Goal: Task Accomplishment & Management: Complete application form

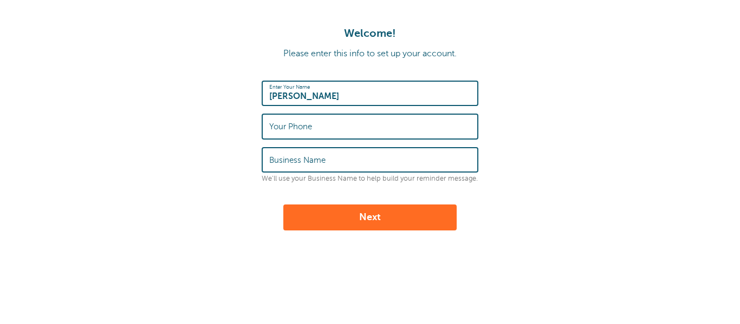
click at [329, 134] on input "Your Phone" at bounding box center [369, 126] width 201 height 23
type input "7078497403"
type input "Community Acupuncture of Marin"
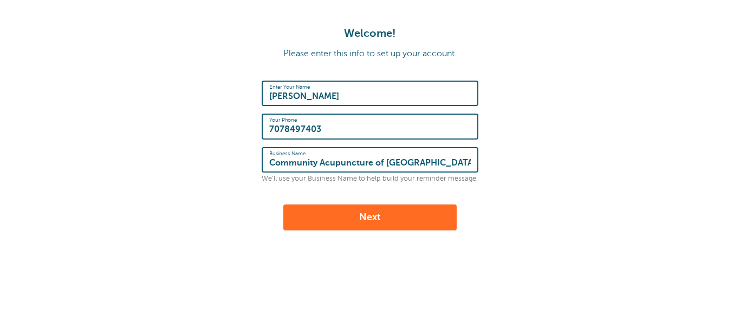
click at [417, 162] on input "Community Acupuncture of Marin" at bounding box center [369, 159] width 201 height 23
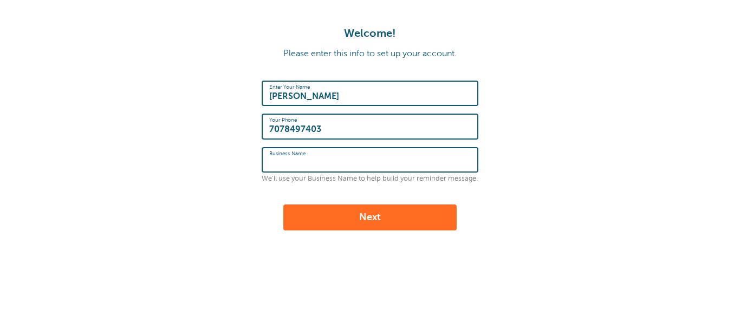
click at [369, 216] on button "Next" at bounding box center [369, 218] width 173 height 26
click at [308, 158] on input "Business Name" at bounding box center [369, 159] width 201 height 23
type input "Windsor Community Acupuncture"
click at [334, 220] on button "Next" at bounding box center [369, 218] width 173 height 26
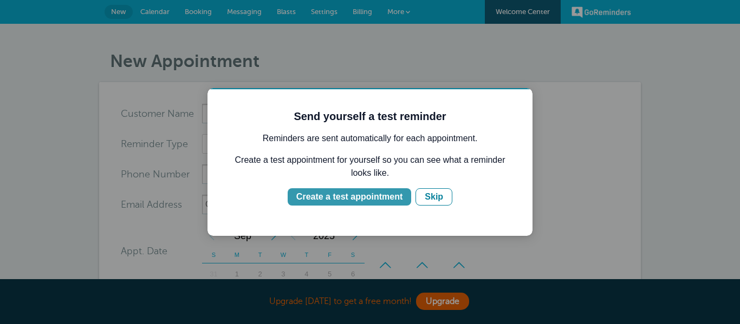
click at [357, 199] on div "Create a test appointment" at bounding box center [349, 197] width 106 height 13
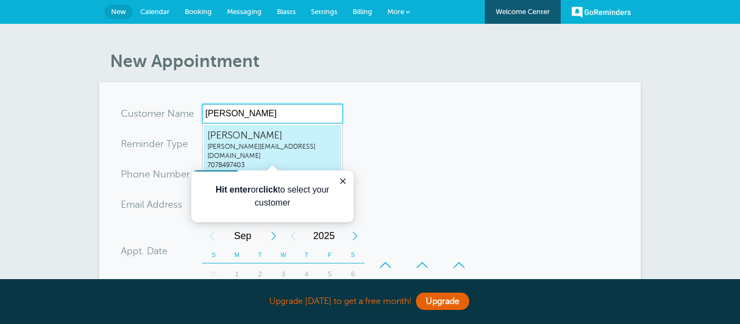
click at [292, 161] on span "7078497403" at bounding box center [272, 165] width 130 height 9
type input "[EMAIL_ADDRESS]"
type input "[PERSON_NAME]"
type input "7078497403"
type input "billy.brasco@gmail.com"
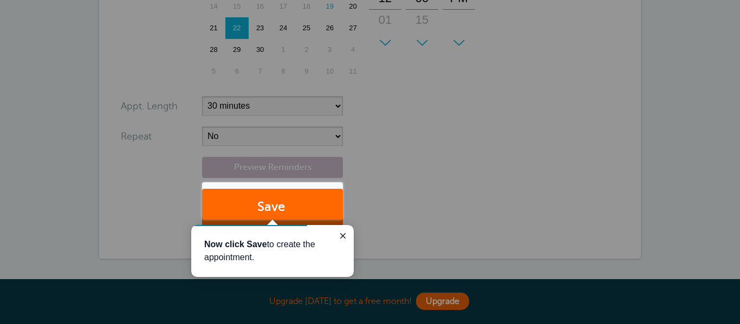
scroll to position [313, 0]
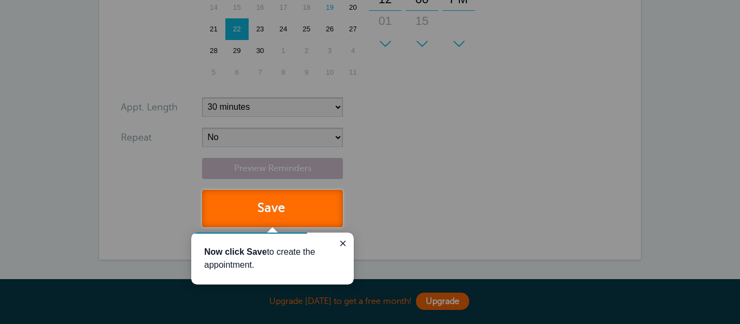
click at [310, 202] on button "Save" at bounding box center [272, 208] width 141 height 37
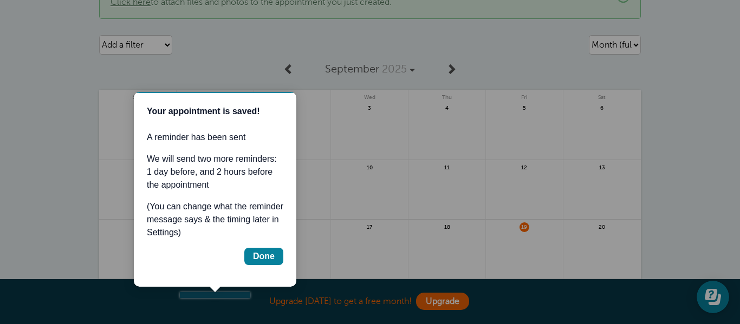
scroll to position [49, 0]
click at [485, 50] on div at bounding box center [494, 149] width 489 height 298
click at [266, 258] on div "Done" at bounding box center [264, 256] width 22 height 13
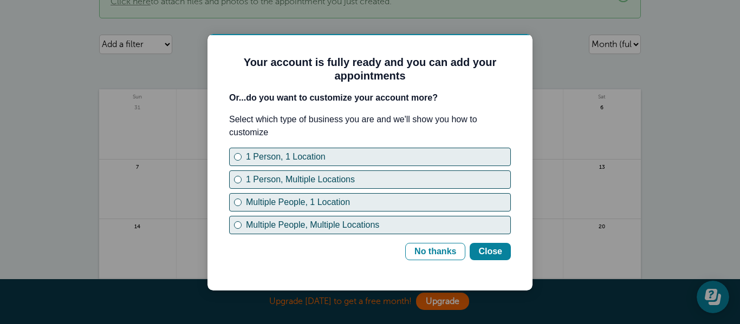
scroll to position [0, 0]
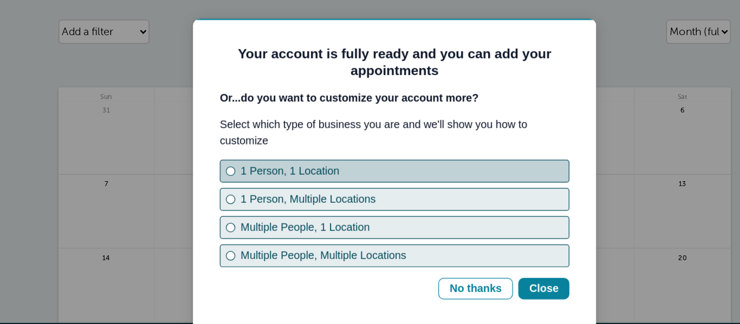
click at [225, 141] on div "1 Person, 1 Location" at bounding box center [223, 141] width 4 height 4
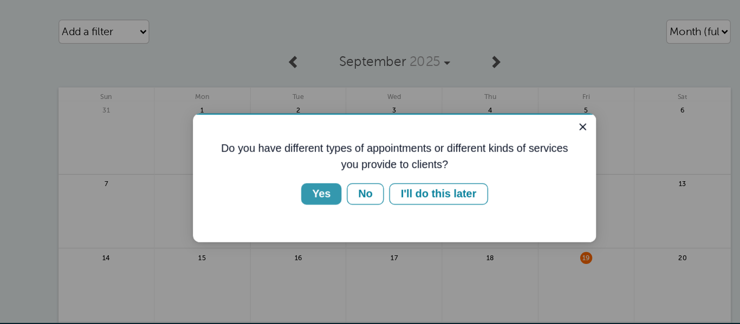
click at [288, 174] on button "Yes" at bounding box center [296, 177] width 32 height 17
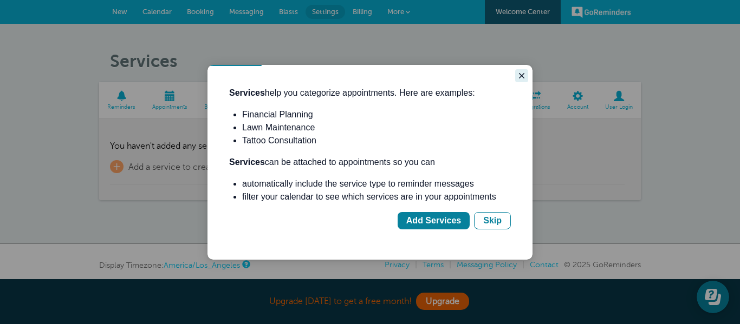
click at [520, 74] on icon "Close guide" at bounding box center [521, 75] width 9 height 9
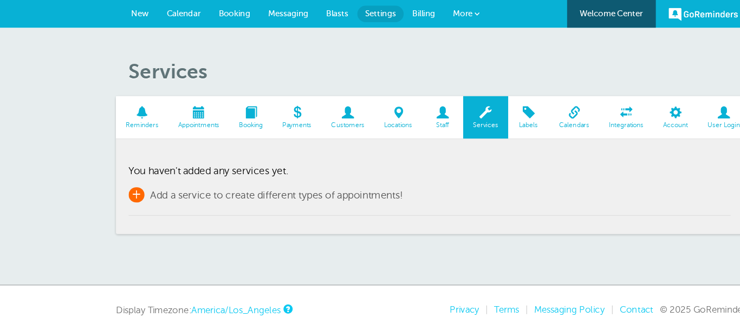
click at [128, 163] on span "Add a service to create different types of appointments!" at bounding box center [236, 167] width 216 height 10
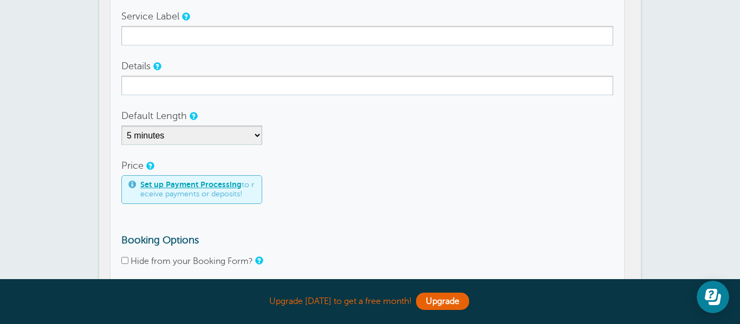
scroll to position [132, 0]
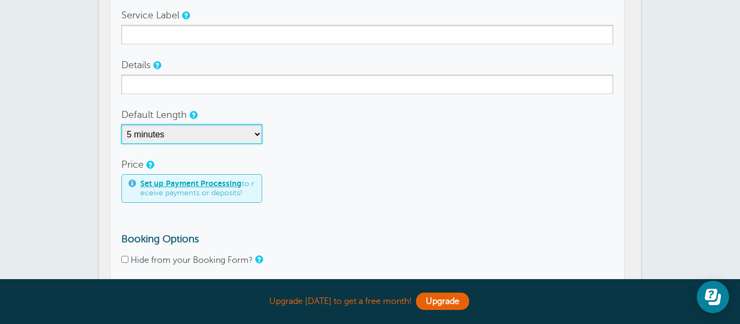
click at [214, 136] on select "5 minutes 10 minutes 15 minutes 20 minutes 25 minutes 30 minutes 35 minutes 40 …" at bounding box center [191, 134] width 141 height 19
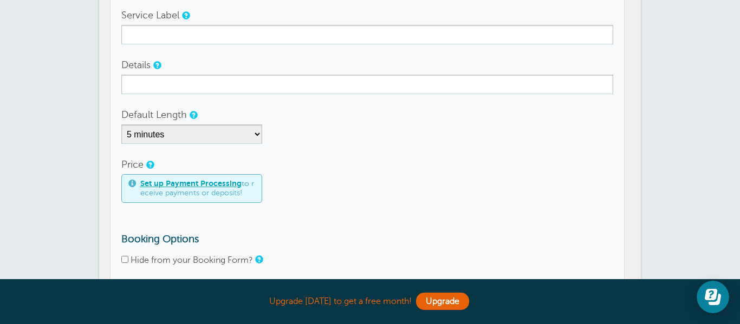
click at [301, 125] on div "5 minutes 10 minutes 15 minutes 20 minutes 25 minutes 30 minutes 35 minutes 40 …" at bounding box center [367, 134] width 492 height 19
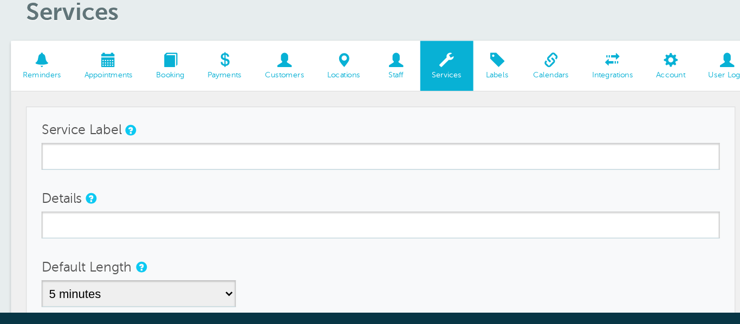
click at [126, 109] on span "Reminders" at bounding box center [121, 107] width 34 height 6
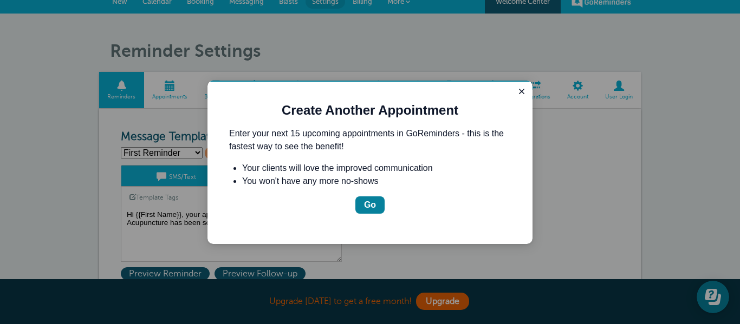
scroll to position [17, 0]
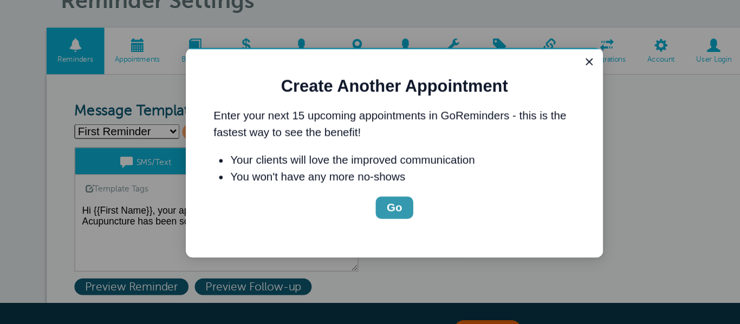
click at [341, 171] on button "Go" at bounding box center [347, 172] width 29 height 17
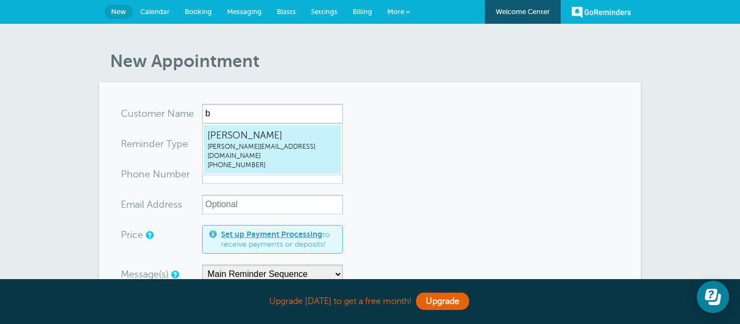
click at [282, 149] on span "billy.brasco@gmail.com" at bounding box center [272, 151] width 130 height 18
type input "BillyBrascobilly.brasco@gmail.com7078497403"
type input "Billy Brasco"
type input "(707) 849-7403"
type input "billy.brasco@gmail.com"
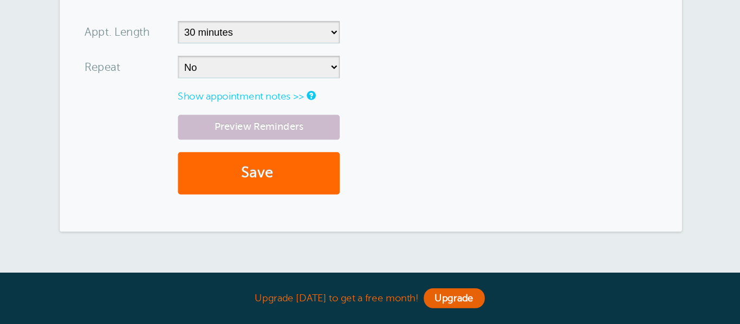
scroll to position [427, 0]
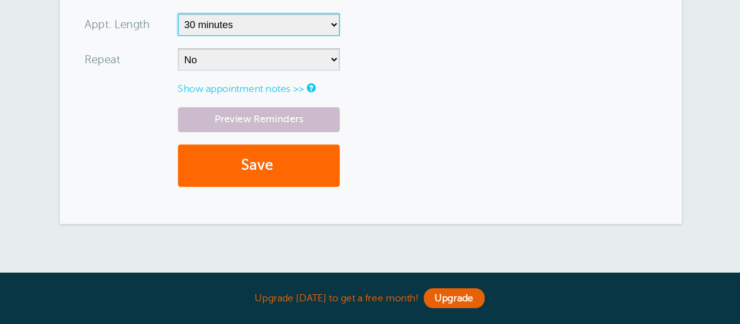
click at [311, 68] on select "5 minutes 10 minutes 15 minutes 20 minutes 25 minutes 30 minutes 35 minutes 40 …" at bounding box center [272, 63] width 141 height 19
click at [422, 152] on div "Preview Reminders Save" at bounding box center [370, 175] width 498 height 80
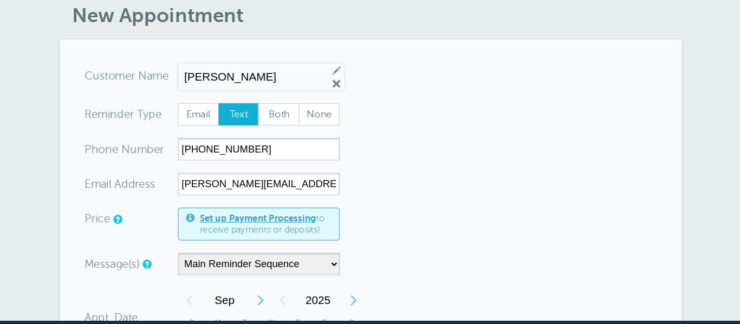
scroll to position [42, 0]
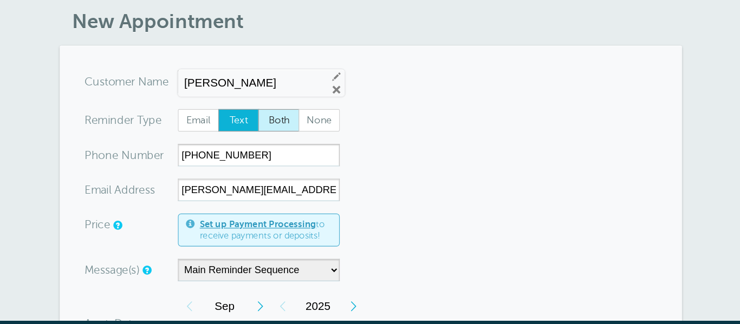
click at [299, 103] on span "Both" at bounding box center [289, 105] width 35 height 18
click at [272, 95] on input "Both" at bounding box center [271, 95] width 1 height 1
radio input "true"
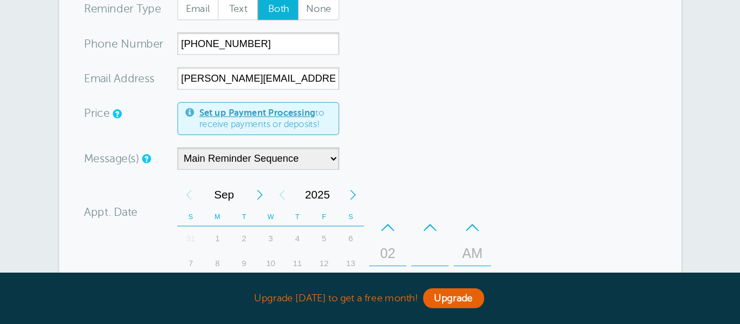
scroll to position [108, 0]
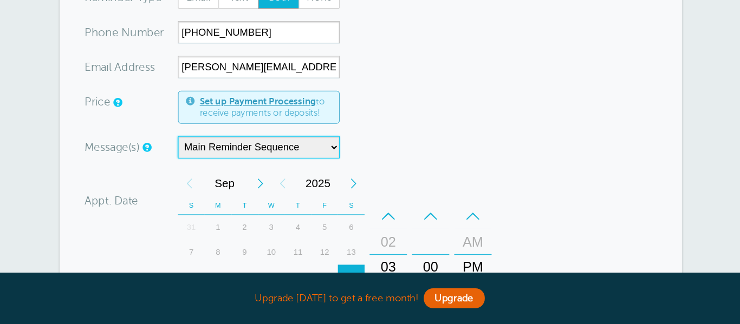
click at [319, 172] on select "Main Reminder Sequence" at bounding box center [272, 169] width 141 height 19
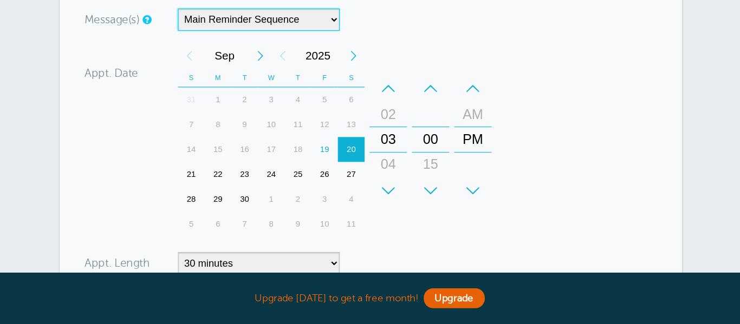
scroll to position [220, 0]
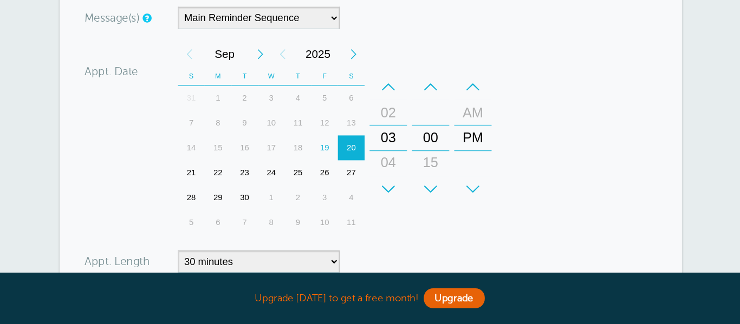
click at [535, 154] on form "You are creating a new customer. To use an existing customer select one from th…" at bounding box center [370, 153] width 498 height 538
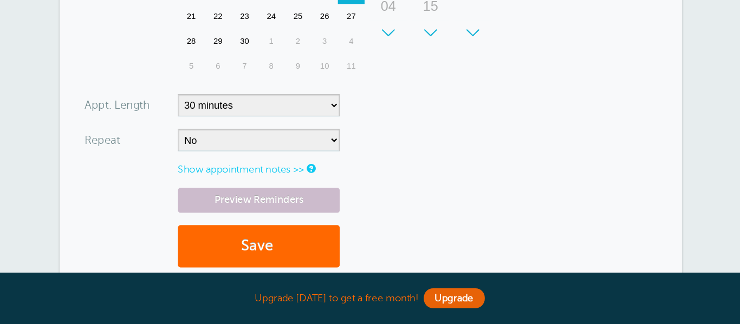
scroll to position [357, 0]
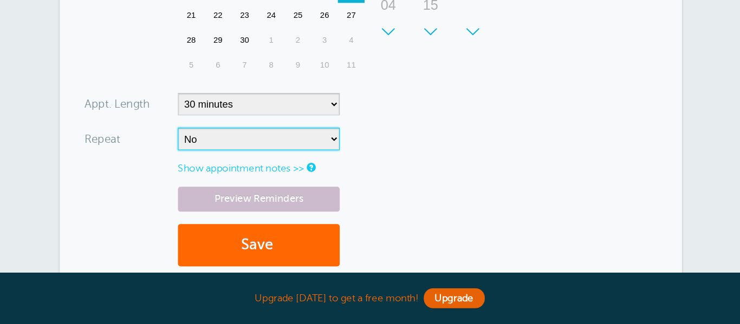
click at [335, 160] on select "No Daily Weekly Every 2 weeks Every 3 weeks Every 4 weeks Monthly Every 5 weeks…" at bounding box center [272, 162] width 141 height 19
select select "RRULE:FREQ=WEEKLY"
click at [202, 153] on select "No Daily Weekly Every 2 weeks Every 3 weeks Every 4 weeks Monthly Every 5 weeks…" at bounding box center [272, 162] width 141 height 19
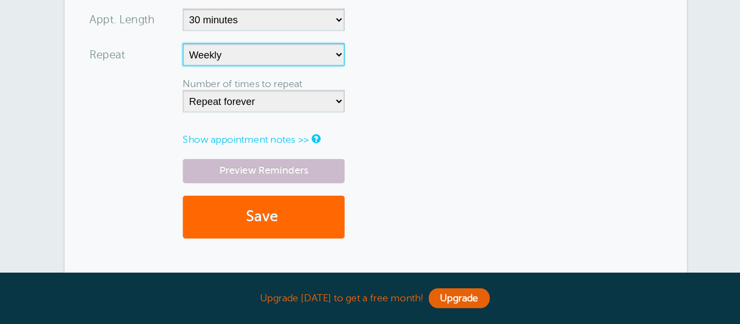
scroll to position [453, 0]
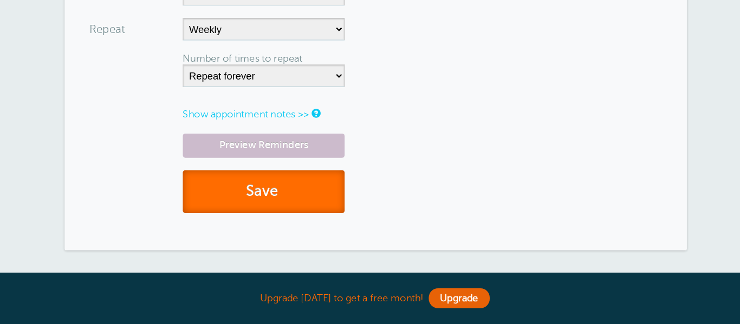
click at [299, 206] on button "Save" at bounding box center [272, 208] width 141 height 37
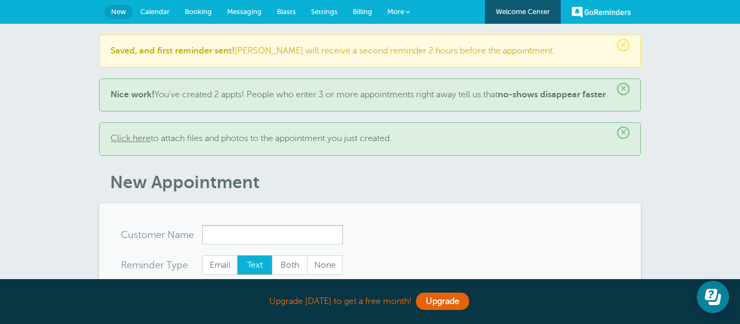
click at [624, 92] on span "×" at bounding box center [623, 89] width 12 height 12
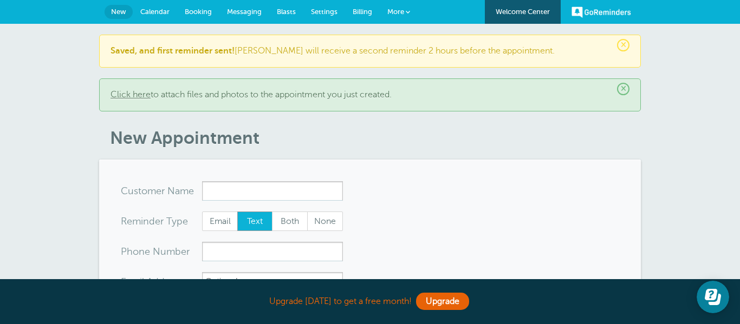
click at [338, 94] on p "Click here to attach files and photos to the appointment you just created." at bounding box center [369, 95] width 519 height 10
